Goal: Download file/media

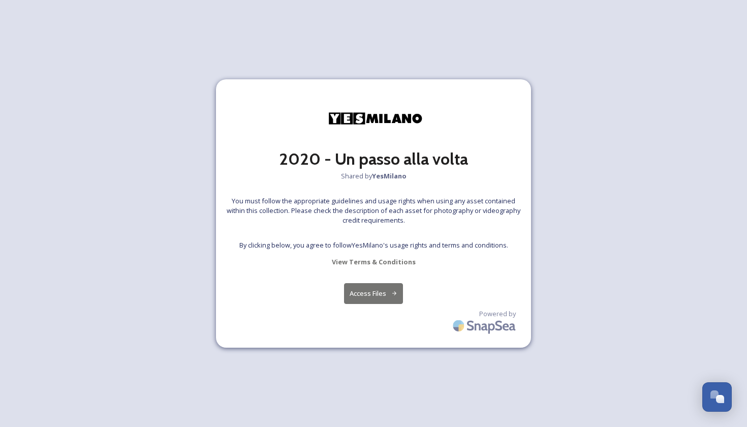
click at [372, 295] on button "Access Files" at bounding box center [373, 293] width 59 height 21
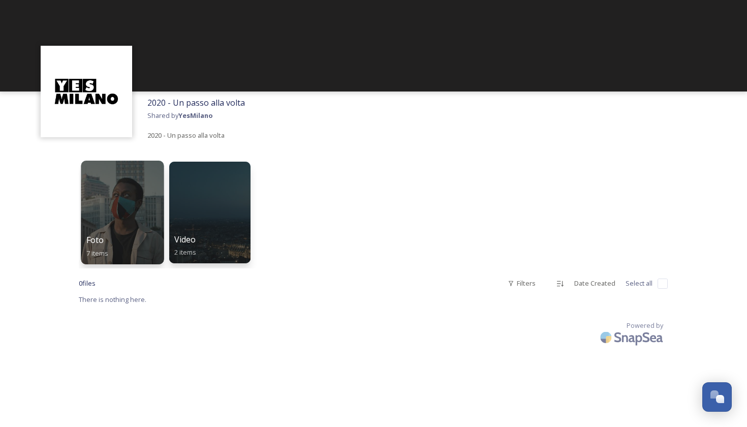
click at [148, 212] on div at bounding box center [122, 213] width 83 height 104
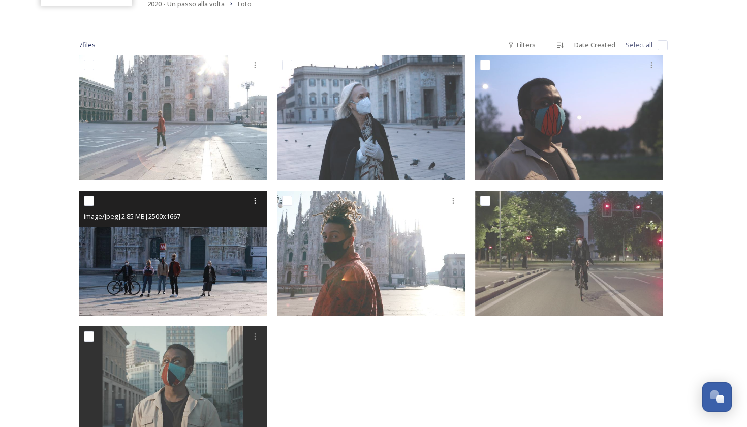
scroll to position [131, 0]
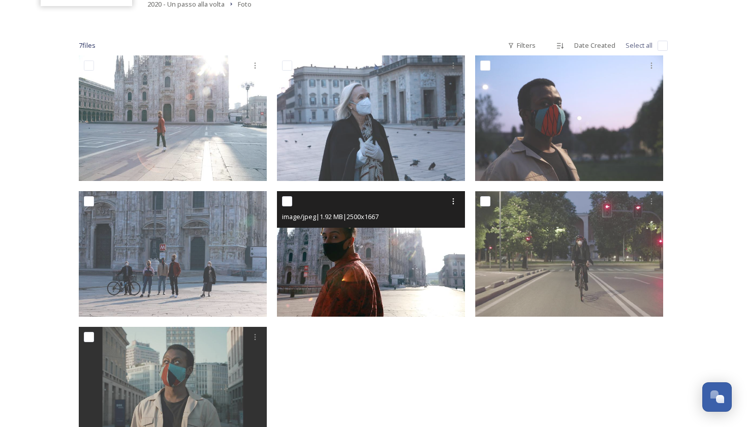
click at [286, 201] on input "checkbox" at bounding box center [287, 201] width 10 height 10
checkbox input "true"
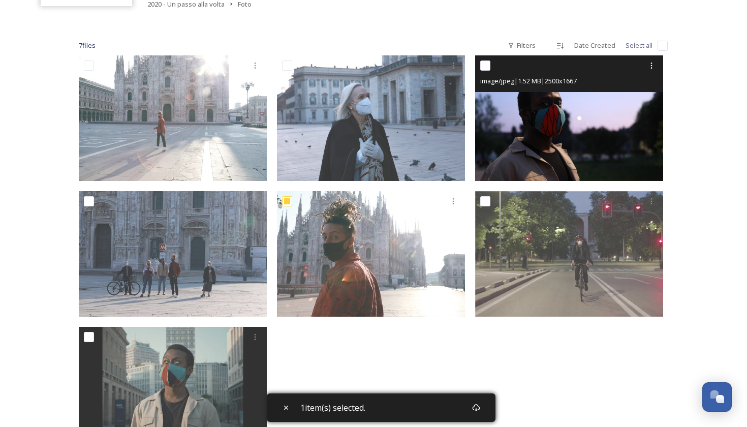
click at [487, 60] on input "checkbox" at bounding box center [485, 65] width 10 height 10
checkbox input "true"
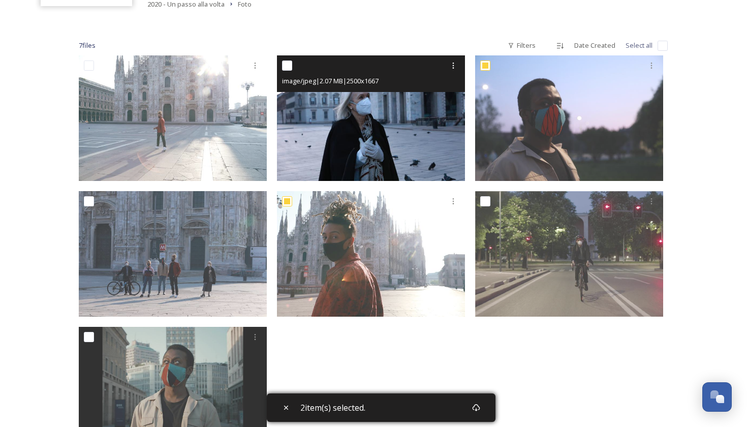
click at [288, 67] on input "checkbox" at bounding box center [287, 65] width 10 height 10
checkbox input "true"
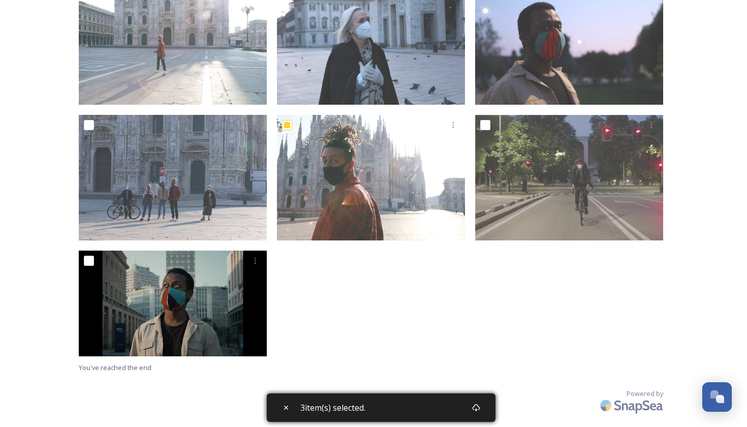
scroll to position [207, 0]
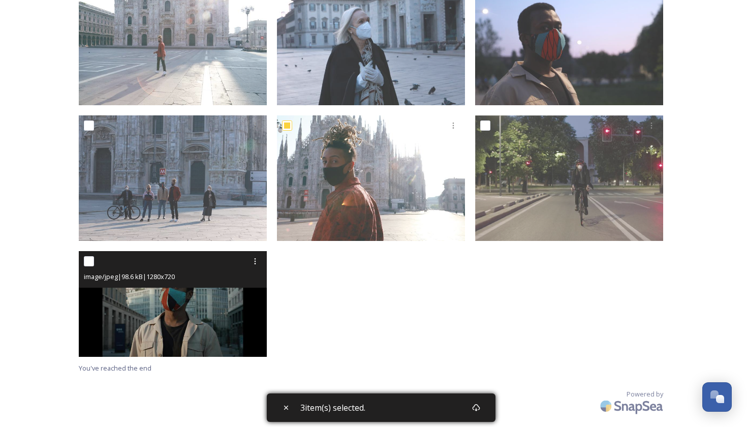
click at [88, 259] on input "checkbox" at bounding box center [89, 261] width 10 height 10
checkbox input "true"
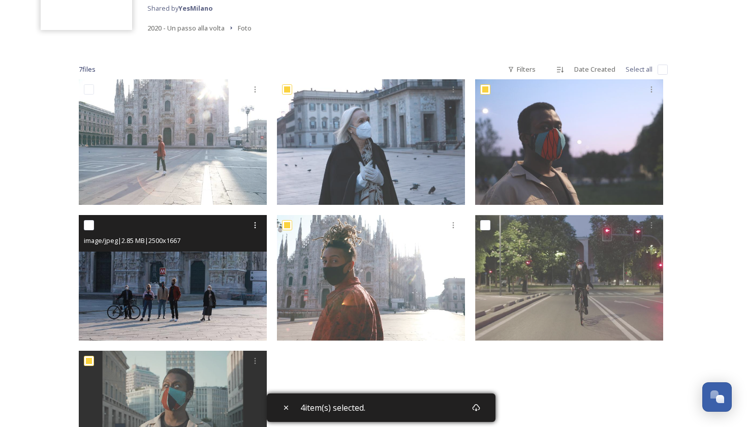
scroll to position [130, 0]
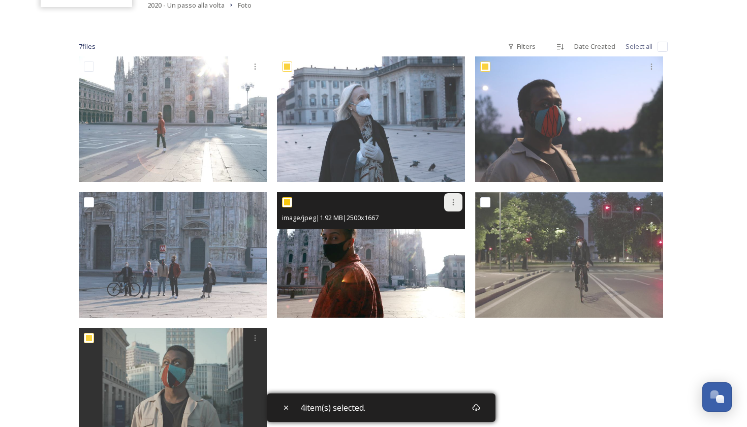
click at [454, 206] on div at bounding box center [453, 202] width 18 height 18
click at [440, 242] on span "Download" at bounding box center [441, 244] width 31 height 10
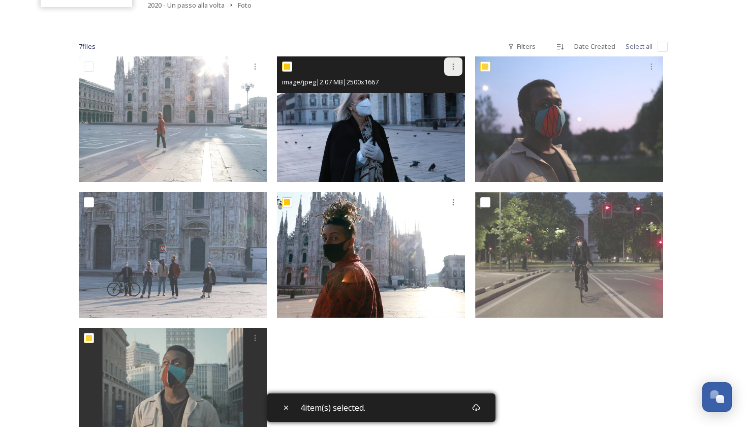
click at [454, 61] on div at bounding box center [453, 66] width 18 height 18
click at [448, 104] on span "Download" at bounding box center [441, 109] width 31 height 10
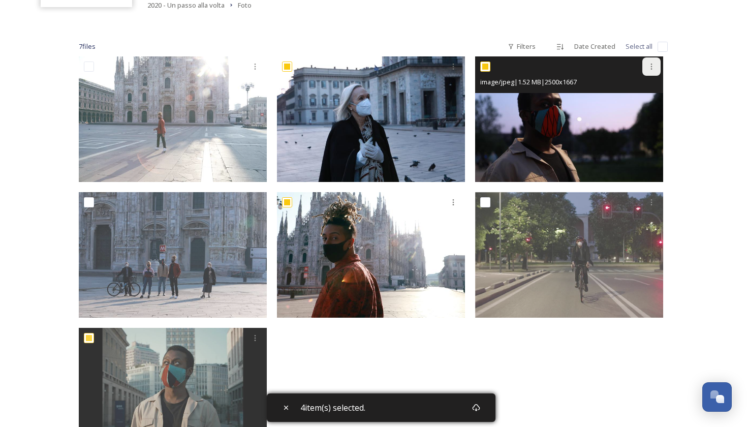
click at [648, 66] on icon at bounding box center [651, 67] width 8 height 8
click at [636, 104] on span "Download" at bounding box center [639, 109] width 31 height 10
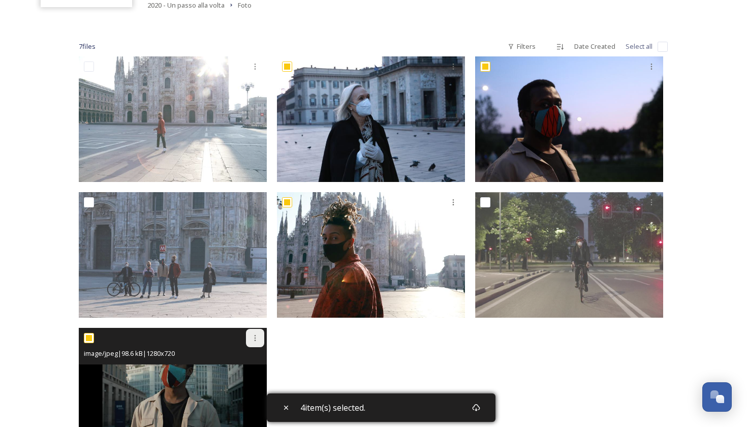
click at [259, 335] on icon at bounding box center [255, 338] width 8 height 8
click at [241, 381] on span "Download" at bounding box center [243, 380] width 31 height 10
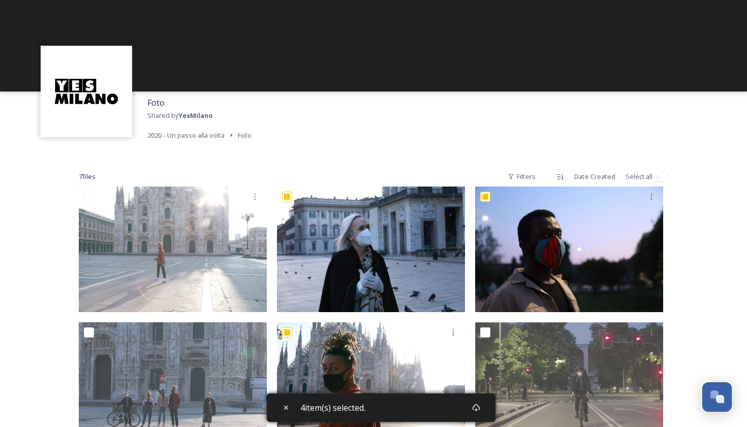
scroll to position [0, 0]
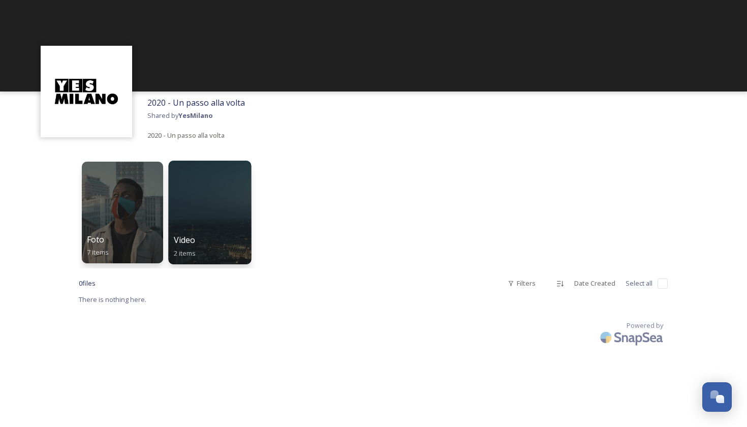
click at [198, 217] on div at bounding box center [209, 213] width 83 height 104
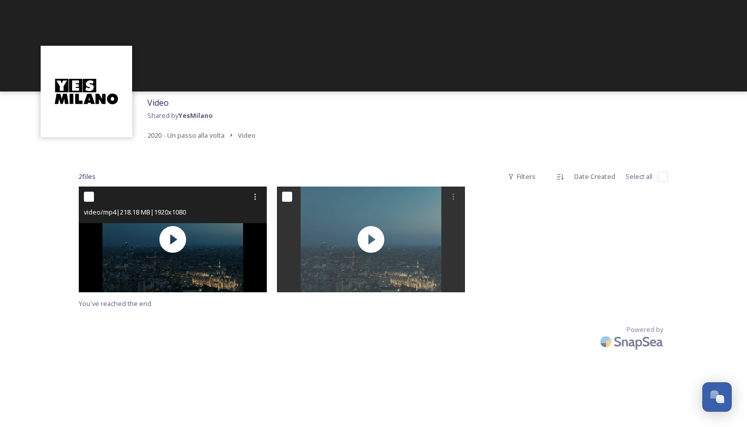
click at [198, 220] on div "video/mp4 | 218.18 MB | 1920 x 1080" at bounding box center [173, 205] width 188 height 37
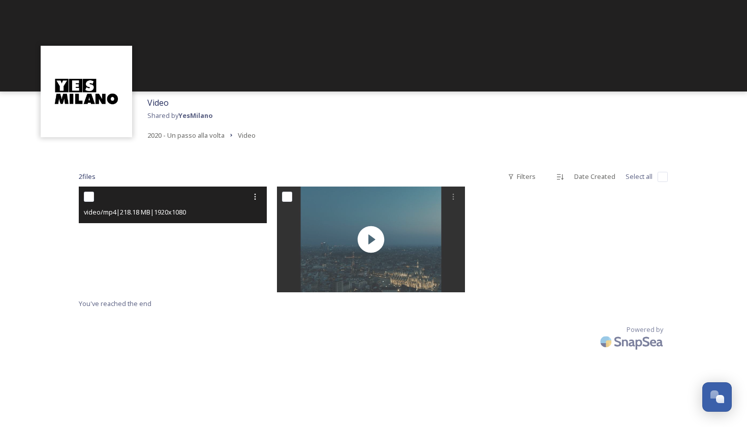
click at [177, 249] on video "PDP_90_200502_ONLINE.mp4" at bounding box center [173, 240] width 188 height 106
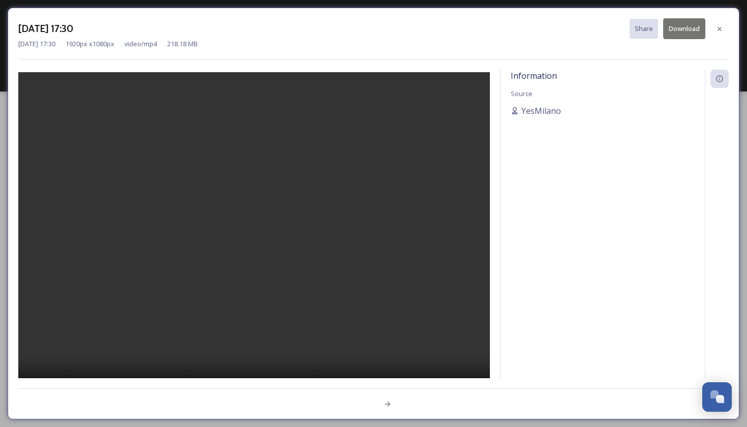
click at [257, 229] on video at bounding box center [254, 239] width 472 height 335
click at [679, 27] on button "Download" at bounding box center [684, 28] width 42 height 21
click at [723, 22] on div at bounding box center [719, 29] width 18 height 18
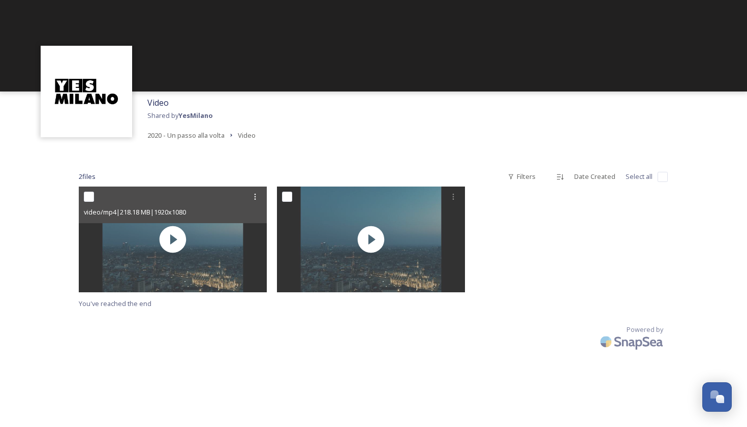
click at [474, 109] on div "Video Shared by YesMilano 2020 - Un passo [PERSON_NAME] Video" at bounding box center [373, 118] width 747 height 55
